Goal: Information Seeking & Learning: Learn about a topic

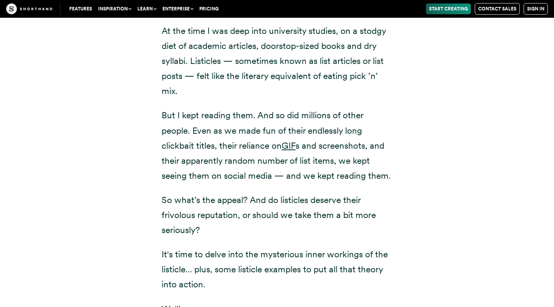
scroll to position [459, 0]
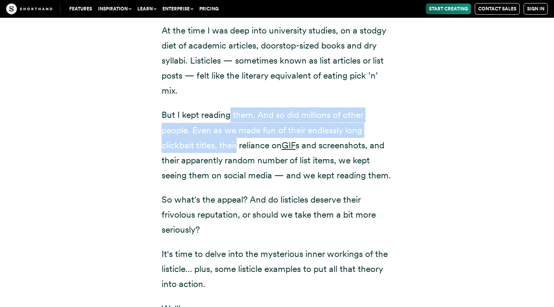
drag, startPoint x: 232, startPoint y: 117, endPoint x: 236, endPoint y: 147, distance: 29.9
click at [236, 147] on p "But I kept reading them. And so did millions of other people. Even as we made f…" at bounding box center [277, 144] width 231 height 75
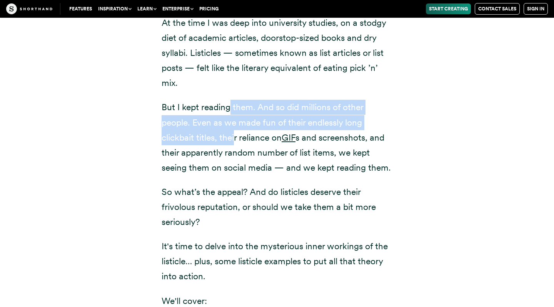
scroll to position [467, 0]
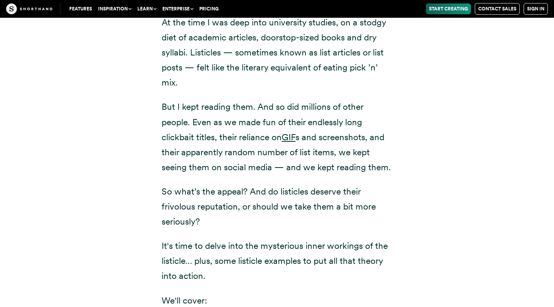
click at [226, 165] on p "But I kept reading them. And so did millions of other people. Even as we made f…" at bounding box center [277, 136] width 231 height 75
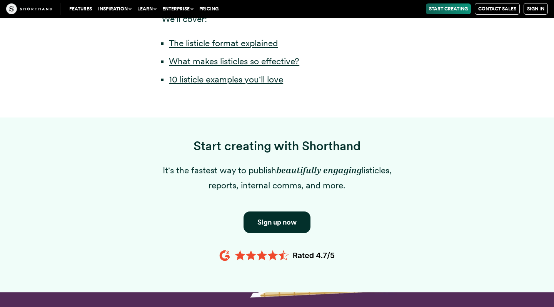
scroll to position [751, 0]
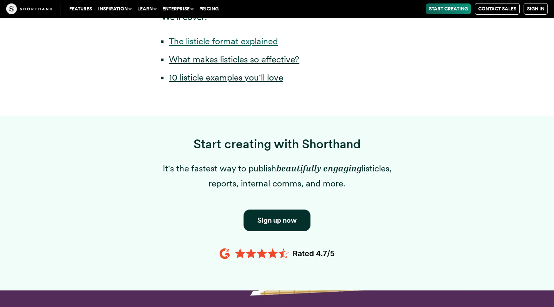
click at [211, 47] on link "The listicle format explained" at bounding box center [223, 41] width 109 height 11
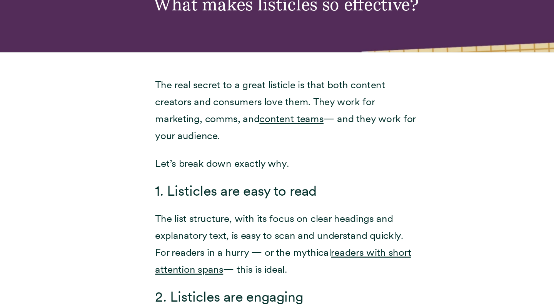
scroll to position [1520, 0]
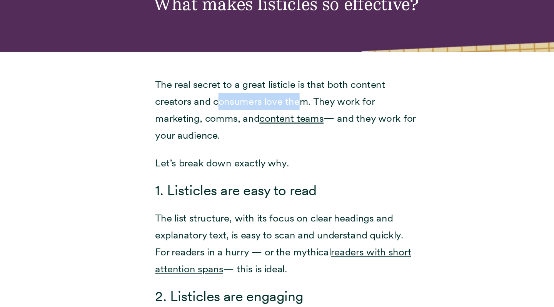
drag, startPoint x: 193, startPoint y: 96, endPoint x: 266, endPoint y: 96, distance: 72.8
click at [266, 103] on p "The real secret to a great listicle is that both content creators and consumers…" at bounding box center [277, 133] width 231 height 60
click at [245, 107] on p "The real secret to a great listicle is that both content creators and consumers…" at bounding box center [277, 133] width 231 height 60
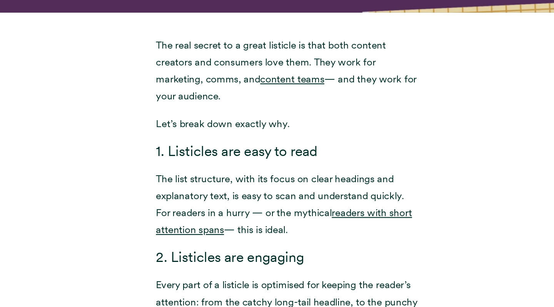
scroll to position [1557, 0]
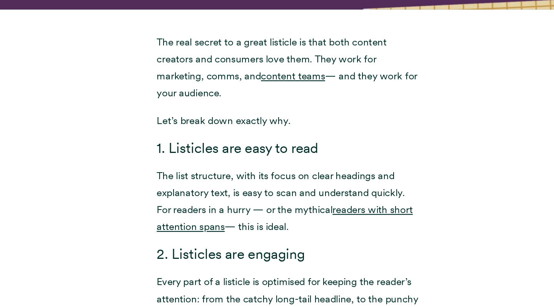
drag, startPoint x: 198, startPoint y: 115, endPoint x: 260, endPoint y: 116, distance: 62.0
click at [260, 135] on p "Let’s break down exactly why." at bounding box center [277, 142] width 231 height 15
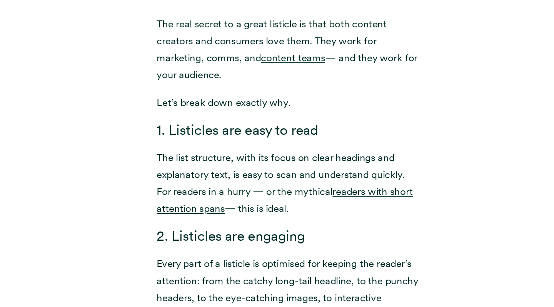
scroll to position [1574, 0]
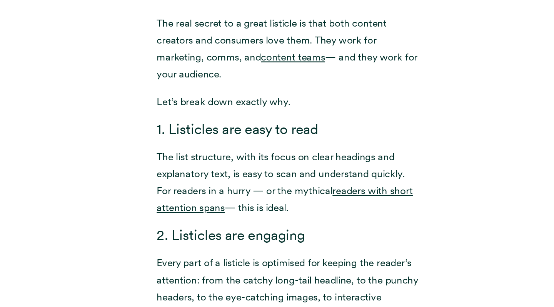
click at [212, 119] on p "Let’s break down exactly why." at bounding box center [277, 126] width 231 height 15
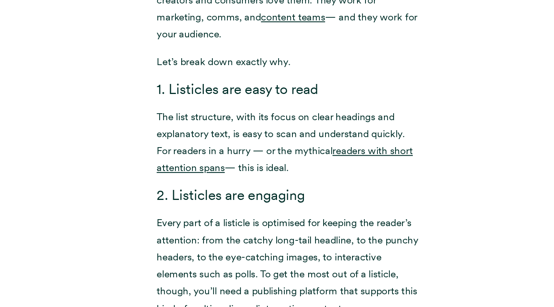
scroll to position [1629, 0]
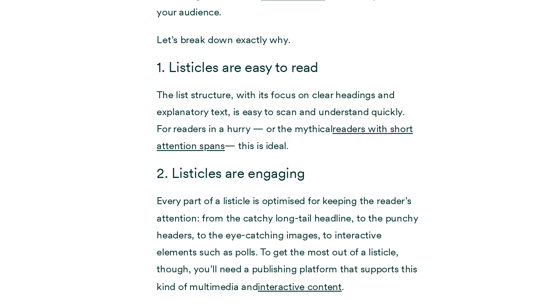
click at [162, 112] on p "The list structure, with its focus on clear headings and explanatory text, is e…" at bounding box center [277, 142] width 231 height 60
drag, startPoint x: 142, startPoint y: 92, endPoint x: 200, endPoint y: 89, distance: 58.6
click at [200, 112] on p "The list structure, with its focus on clear headings and explanatory text, is e…" at bounding box center [277, 142] width 231 height 60
click at [193, 112] on p "The list structure, with its focus on clear headings and explanatory text, is e…" at bounding box center [277, 142] width 231 height 60
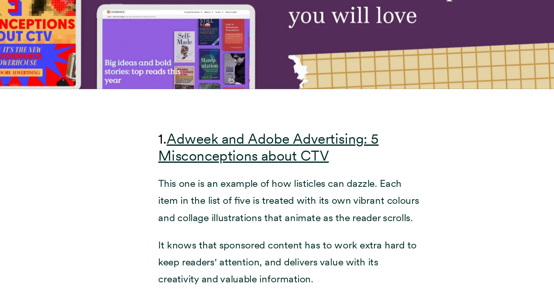
scroll to position [2817, 0]
